Goal: Task Accomplishment & Management: Use online tool/utility

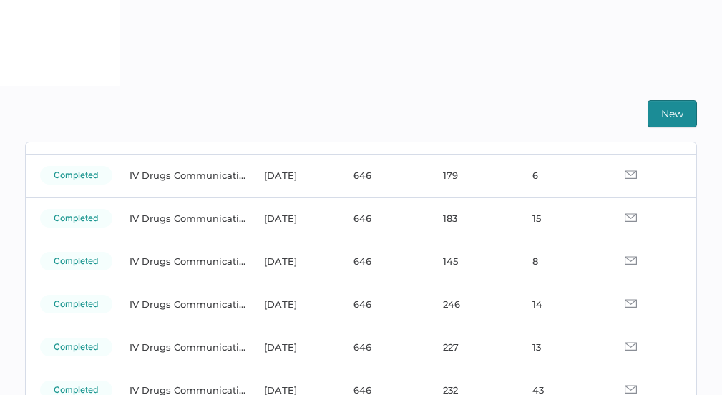
scroll to position [86, 0]
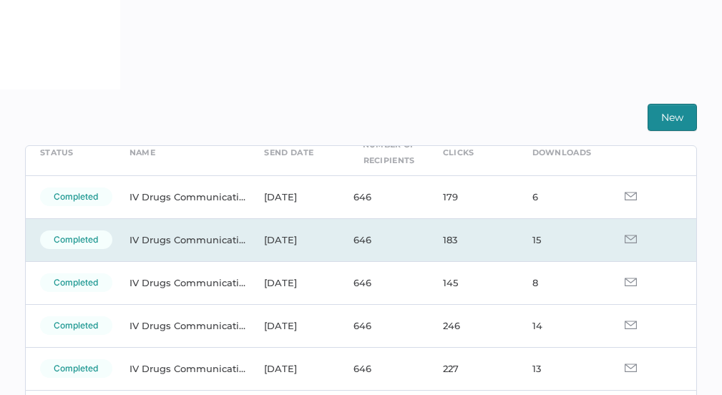
scroll to position [323, 0]
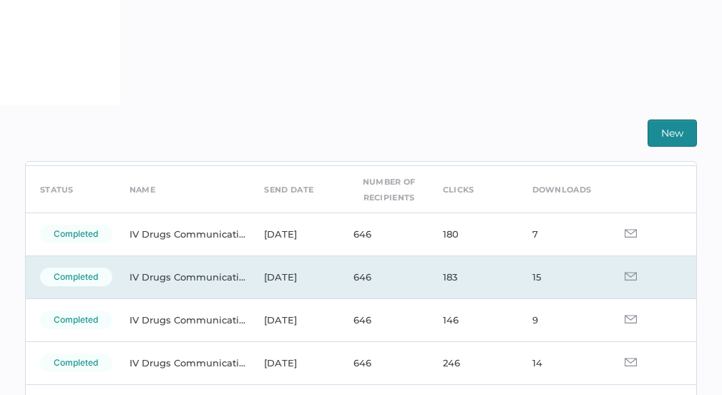
scroll to position [72, 0]
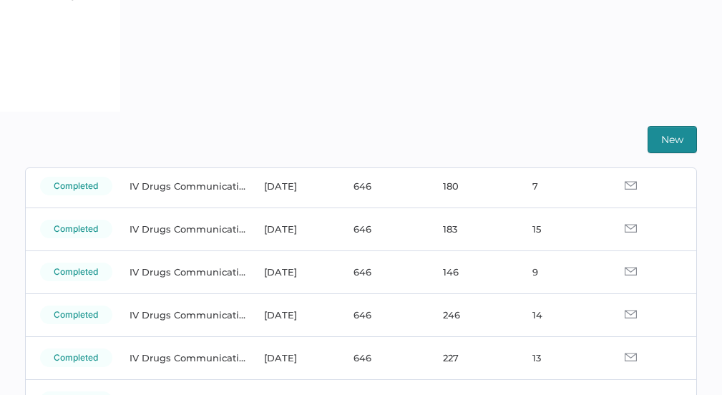
scroll to position [304, 0]
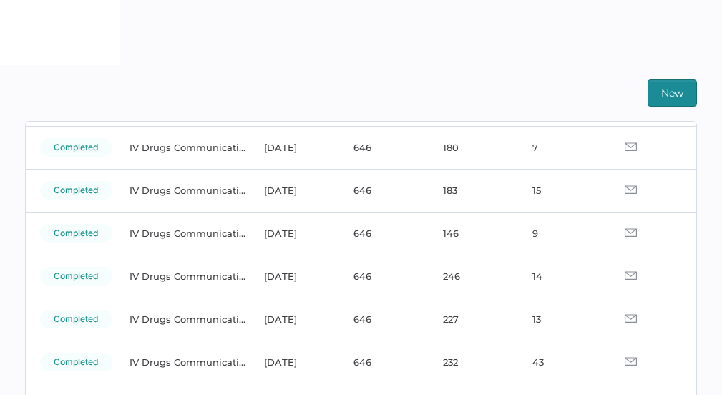
scroll to position [102, 0]
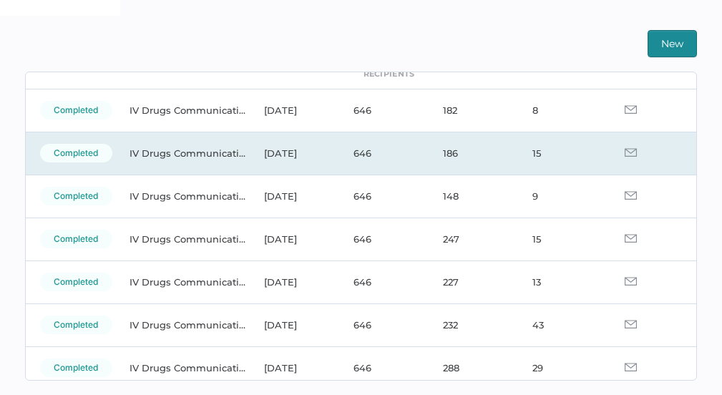
scroll to position [89, 0]
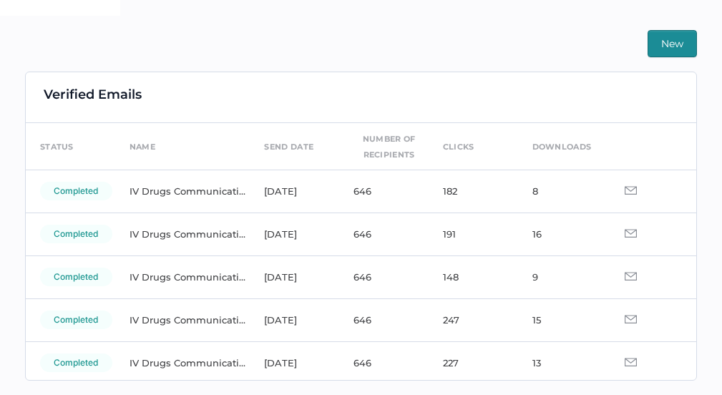
scroll to position [4, 0]
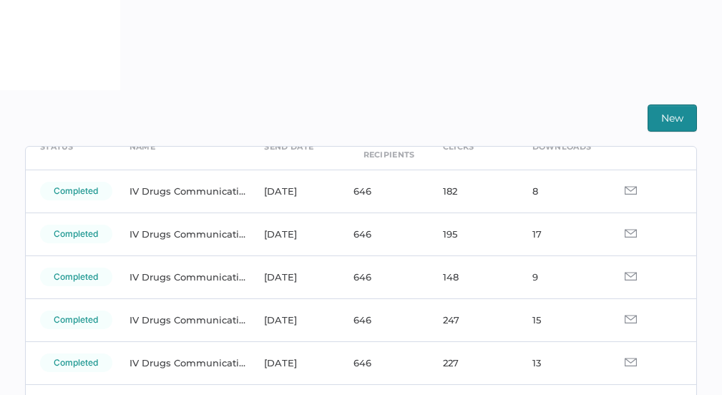
scroll to position [77, 0]
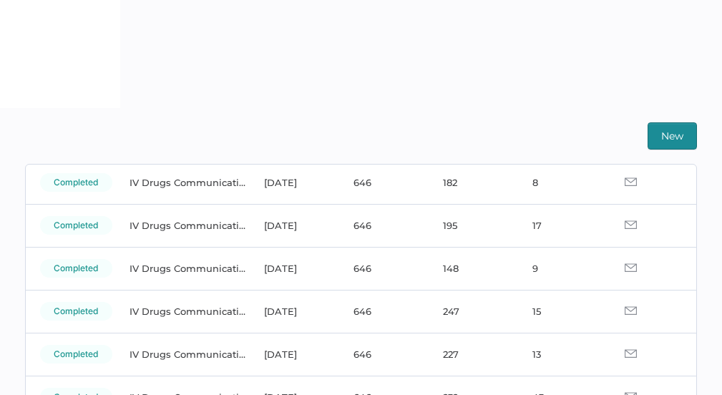
scroll to position [106, 0]
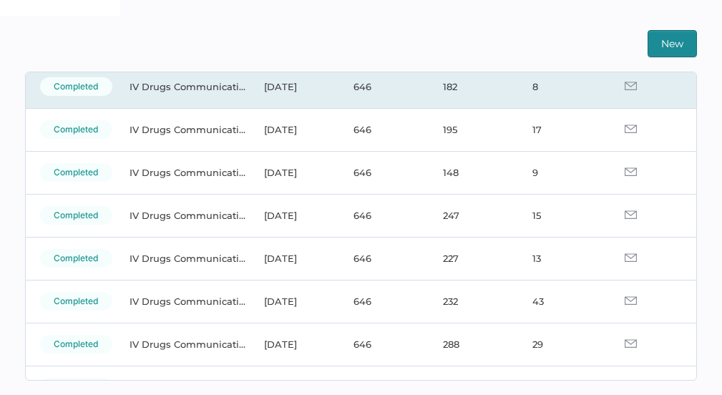
scroll to position [109, 0]
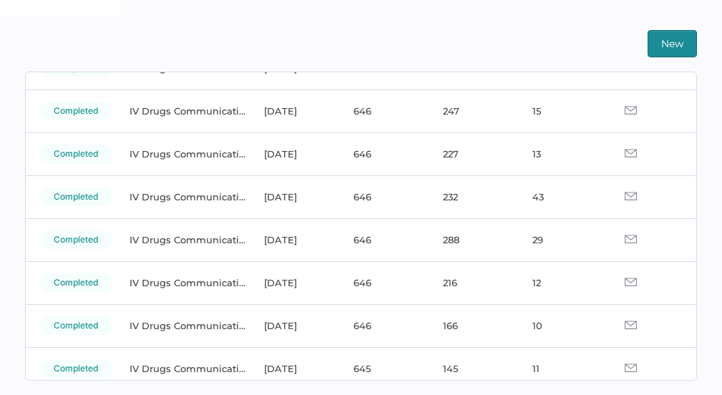
scroll to position [218, 0]
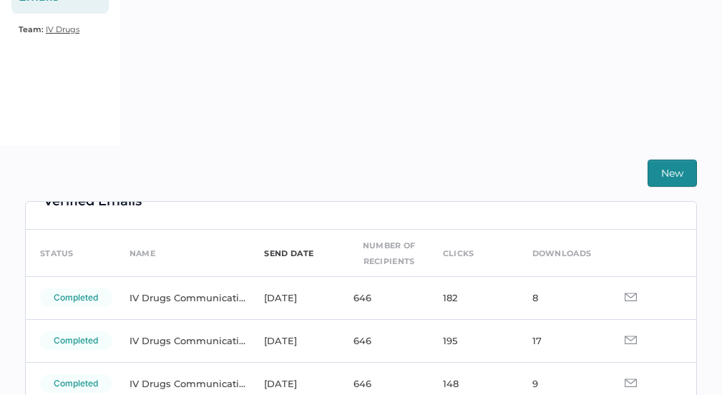
scroll to position [55, 0]
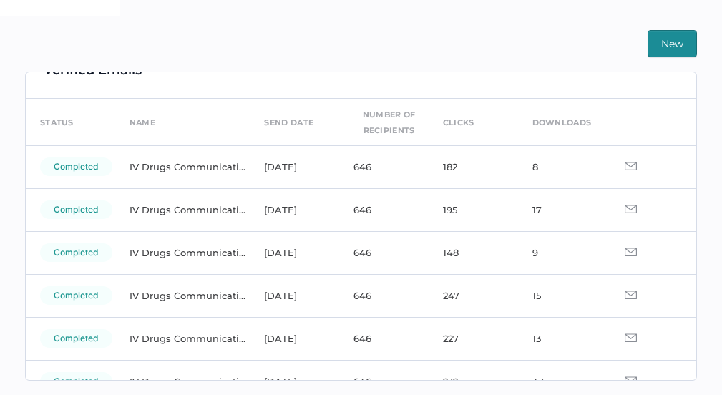
scroll to position [32, 0]
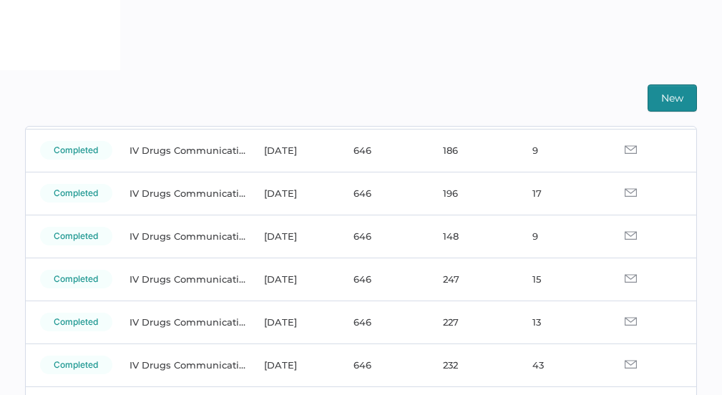
scroll to position [102, 0]
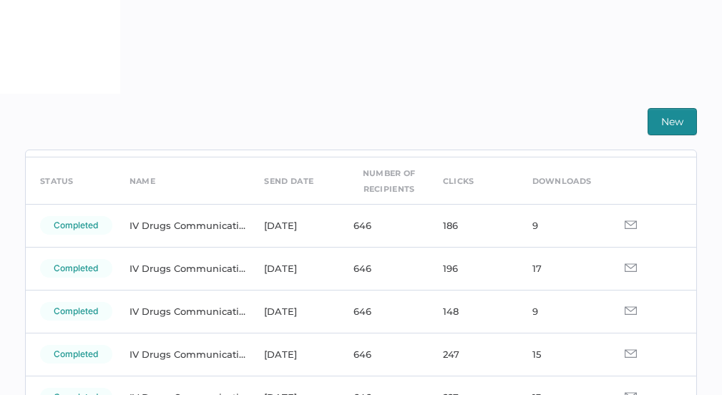
scroll to position [49, 0]
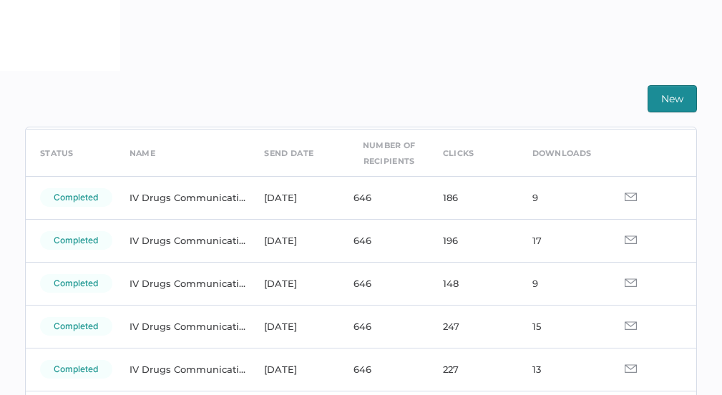
scroll to position [54, 0]
